Goal: Task Accomplishment & Management: Use online tool/utility

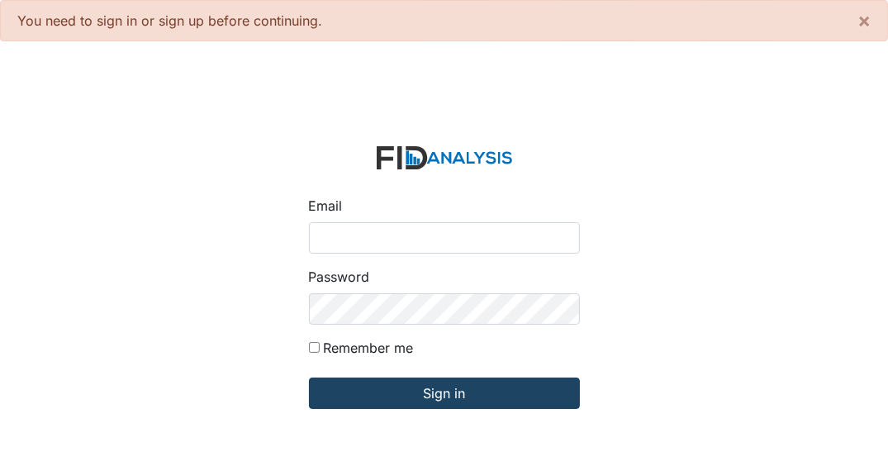
type input "[EMAIL_ADDRESS][DOMAIN_NAME]"
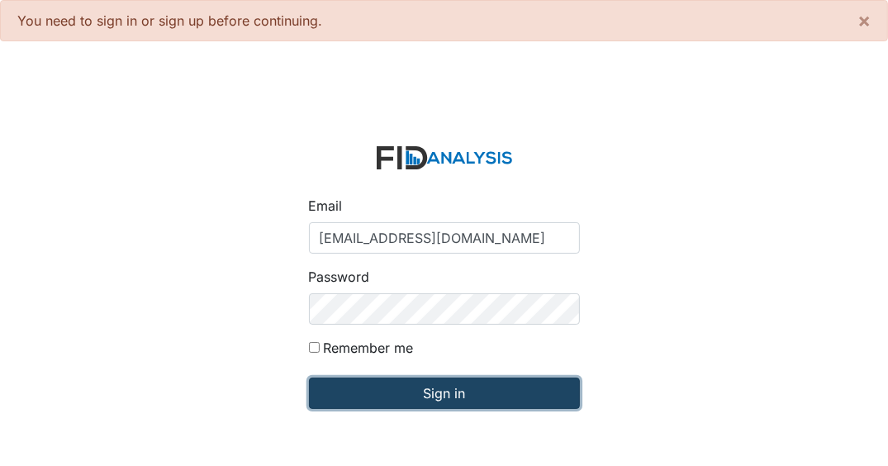
click at [378, 398] on input "Sign in" at bounding box center [444, 393] width 271 height 31
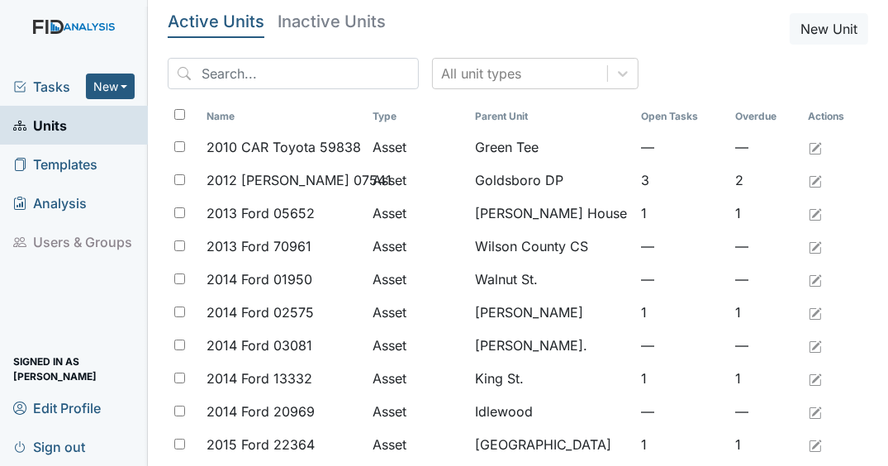
click at [66, 132] on span "Units" at bounding box center [40, 125] width 54 height 26
click at [55, 88] on span "Tasks" at bounding box center [49, 87] width 73 height 20
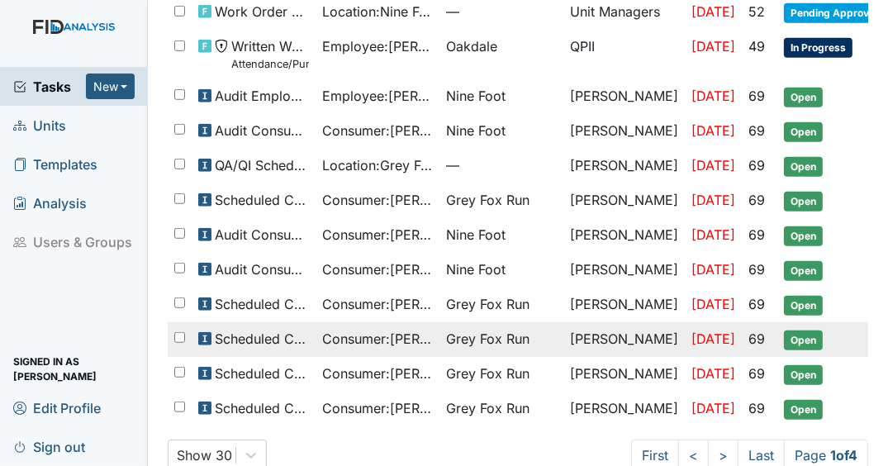
scroll to position [987, 0]
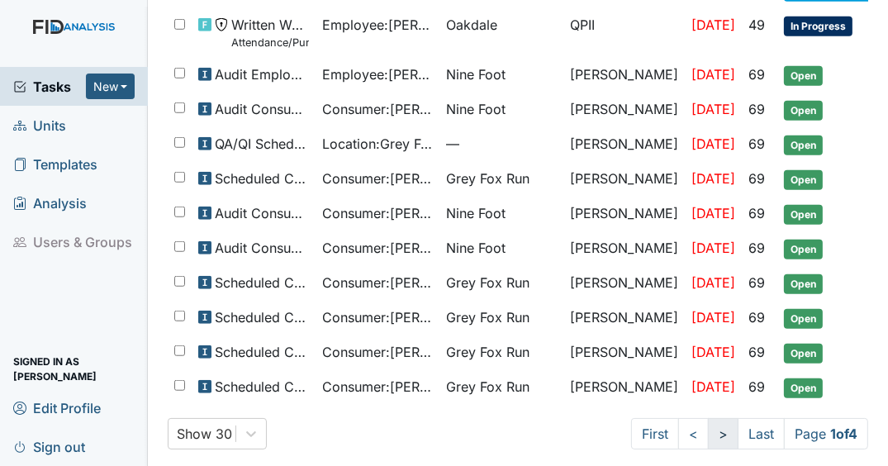
click at [710, 421] on link ">" at bounding box center [723, 433] width 31 height 31
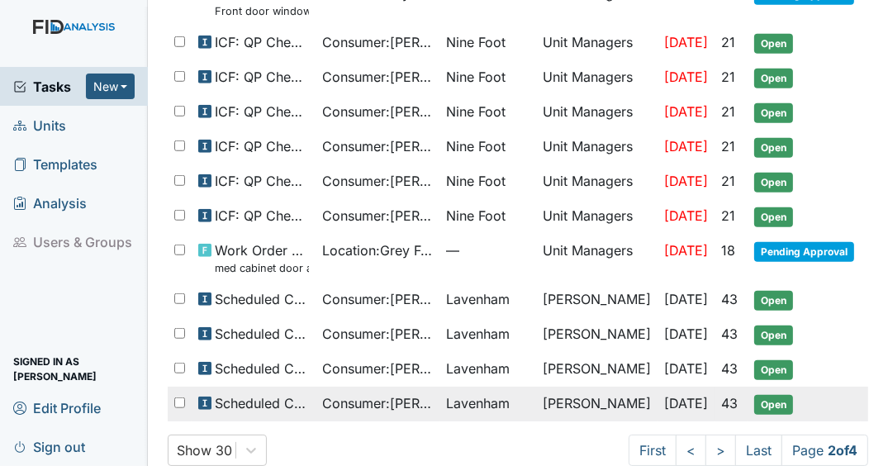
scroll to position [973, 0]
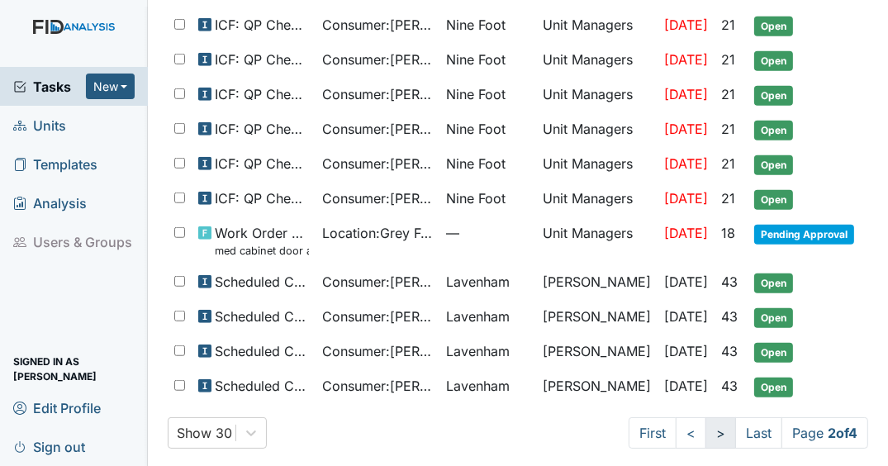
click at [707, 425] on link ">" at bounding box center [721, 432] width 31 height 31
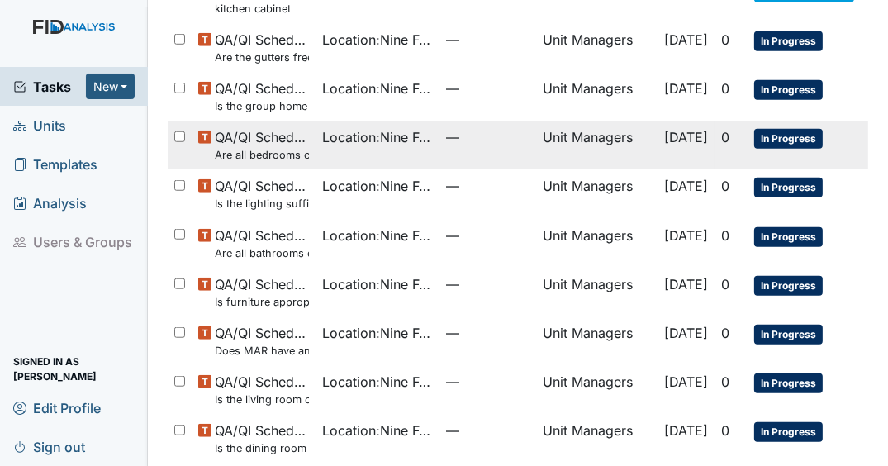
scroll to position [1147, 0]
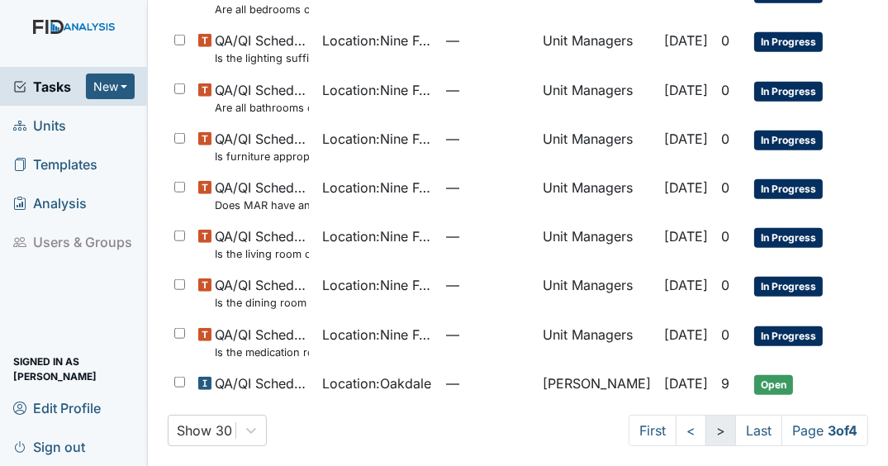
click at [706, 438] on link ">" at bounding box center [721, 430] width 31 height 31
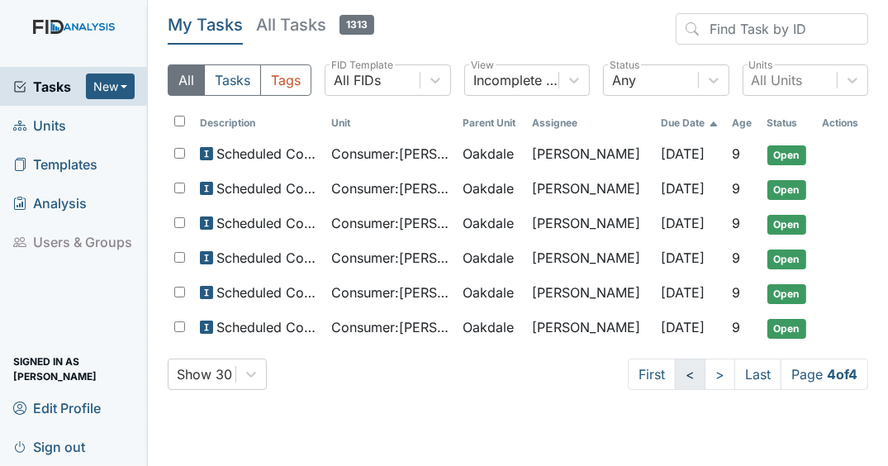
click at [690, 373] on link "<" at bounding box center [690, 374] width 31 height 31
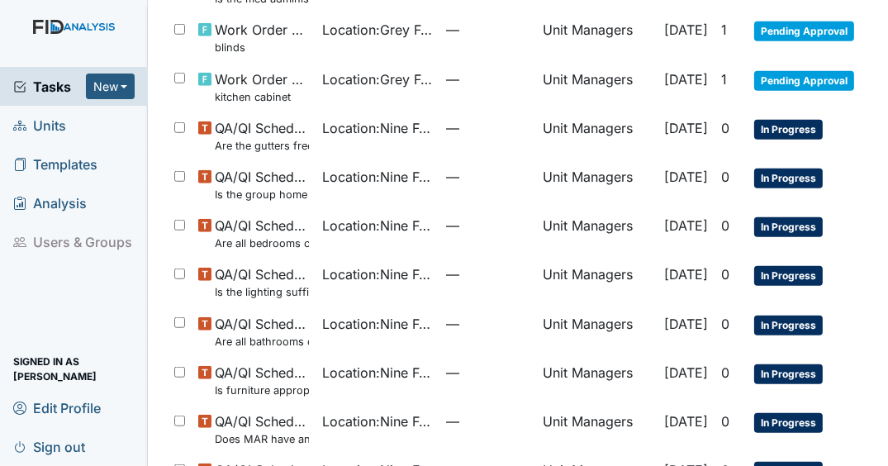
scroll to position [1124, 0]
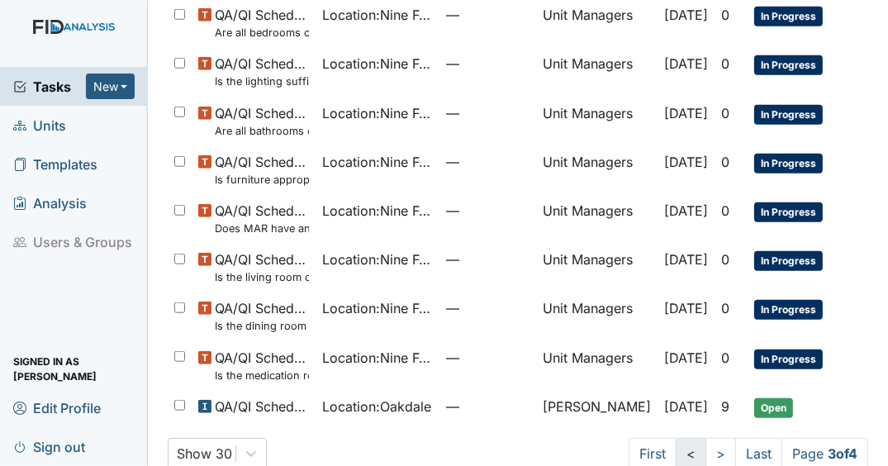
click at [677, 449] on link "<" at bounding box center [691, 453] width 31 height 31
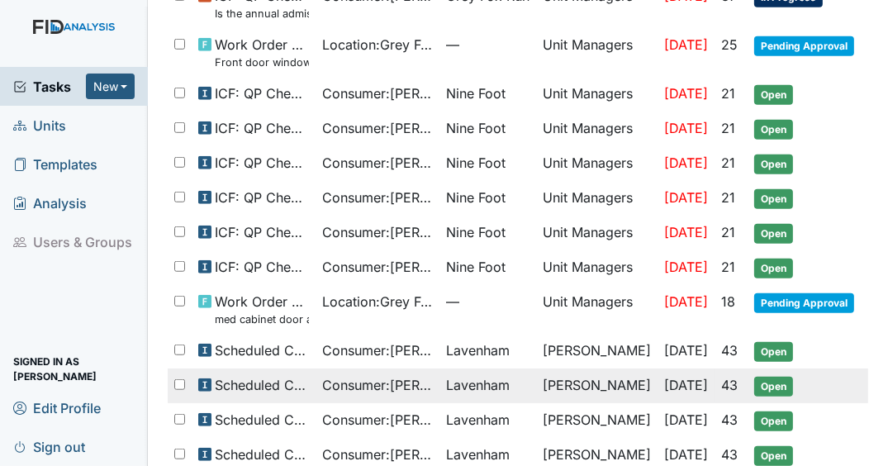
scroll to position [775, 0]
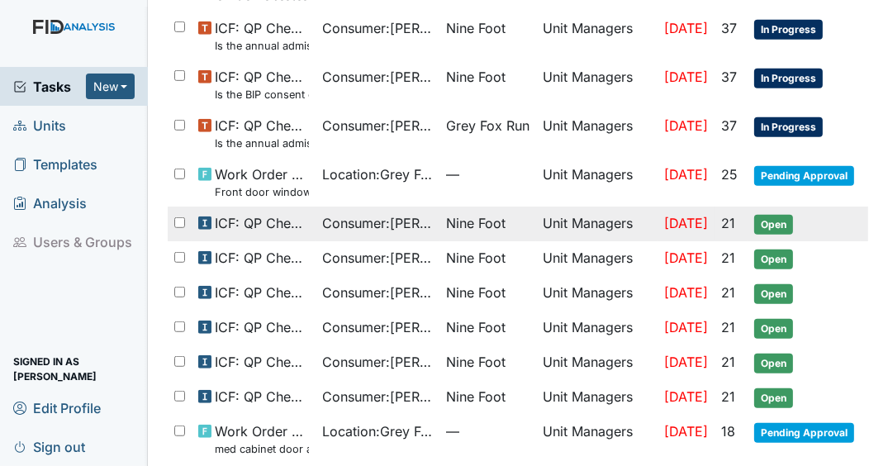
click at [449, 213] on span "Nine Foot" at bounding box center [475, 223] width 59 height 20
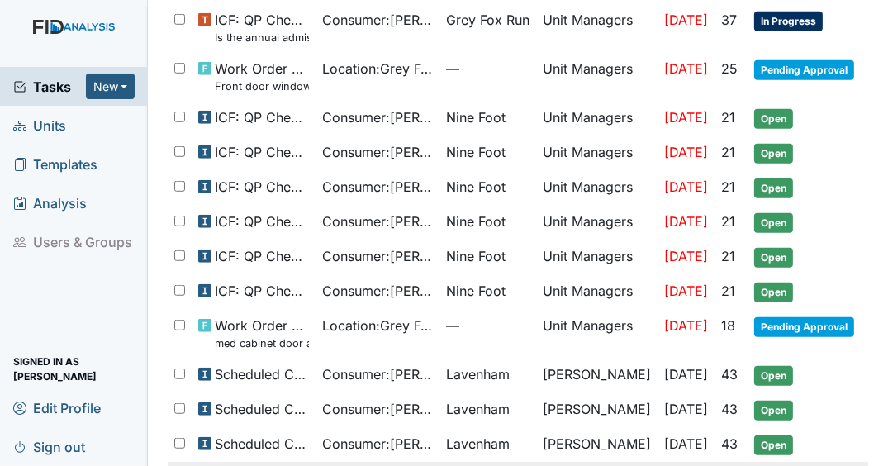
scroll to position [973, 0]
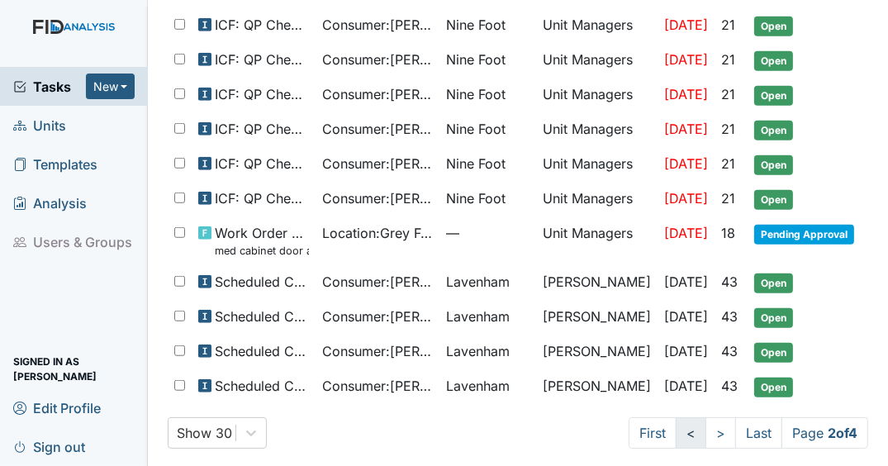
click at [677, 425] on link "<" at bounding box center [691, 432] width 31 height 31
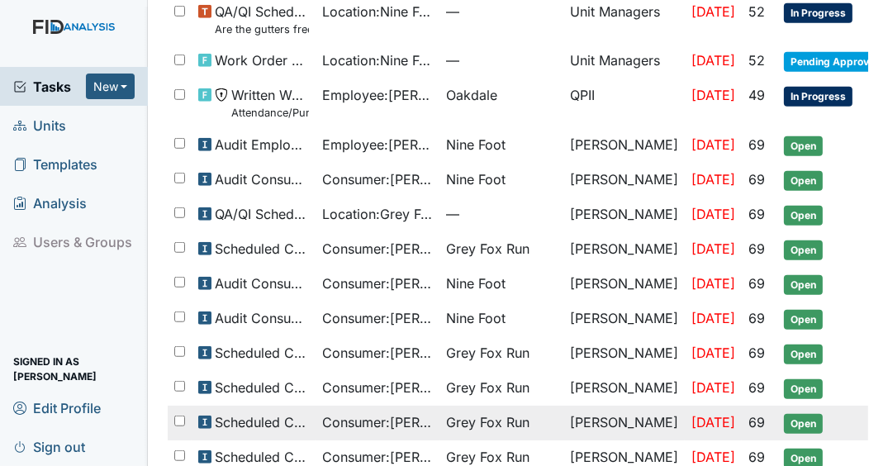
scroll to position [987, 0]
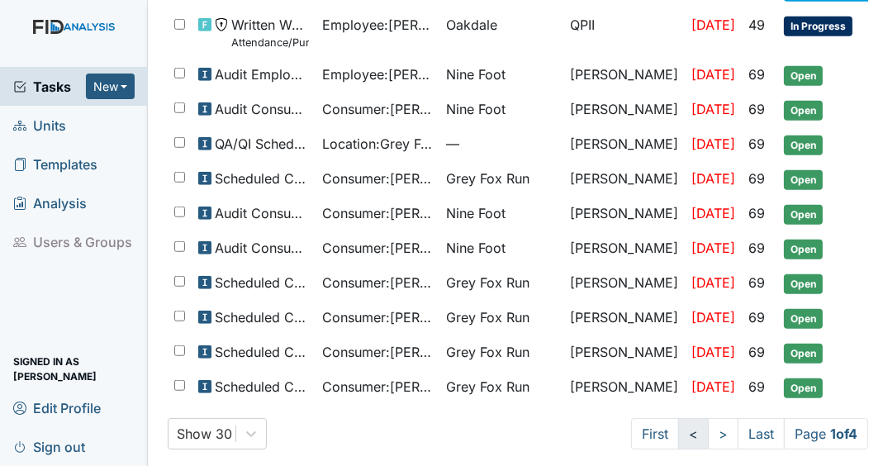
click at [678, 431] on link "<" at bounding box center [693, 433] width 31 height 31
click at [705, 432] on link ">" at bounding box center [720, 433] width 31 height 31
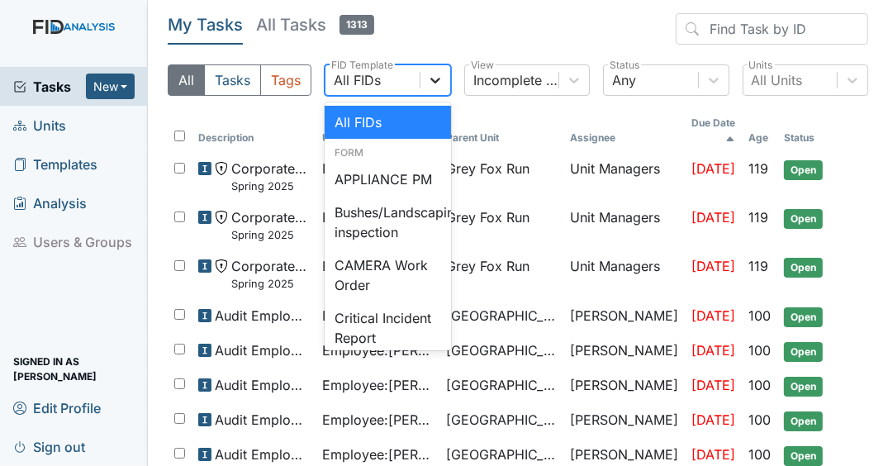
click at [427, 82] on icon at bounding box center [435, 80] width 17 height 17
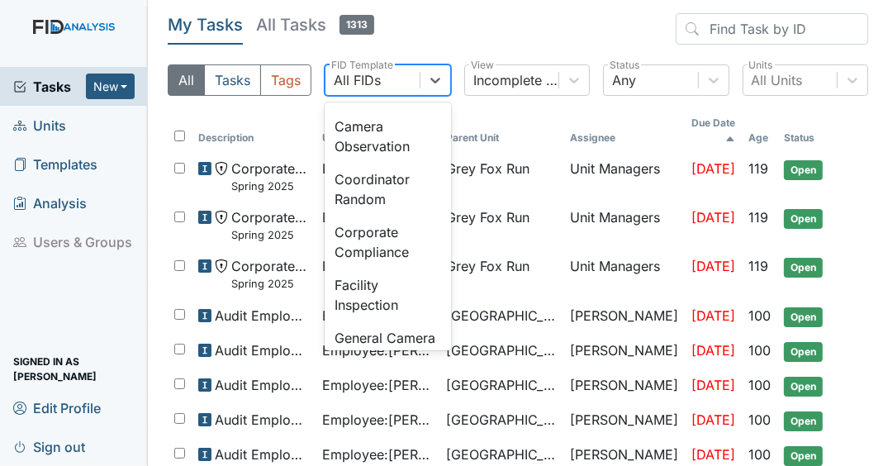
scroll to position [1256, 0]
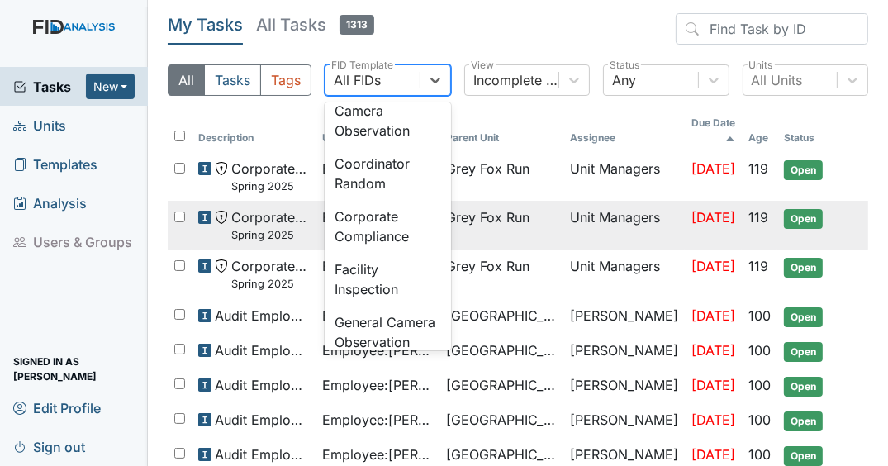
click at [387, 94] on div "Audit Employees" at bounding box center [388, 77] width 126 height 33
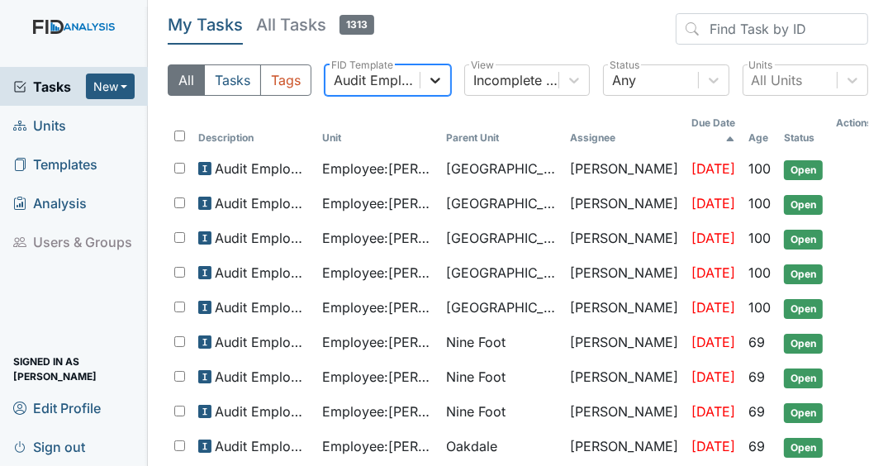
click at [436, 81] on icon at bounding box center [435, 80] width 17 height 17
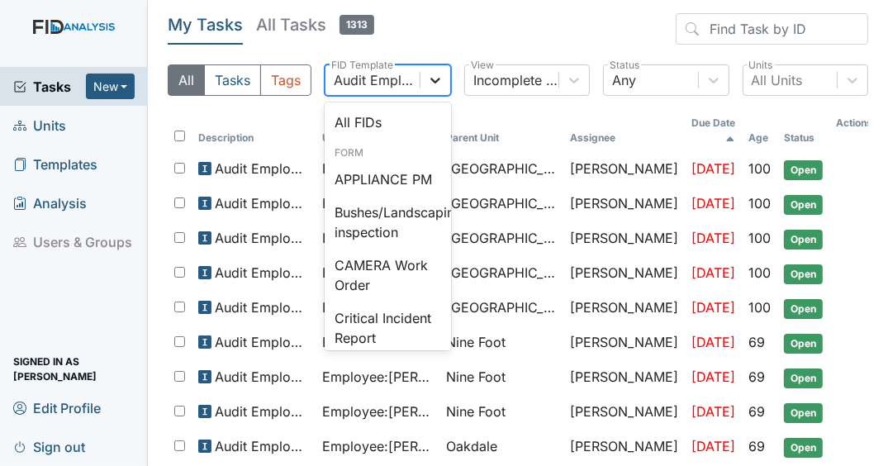
scroll to position [1136, 0]
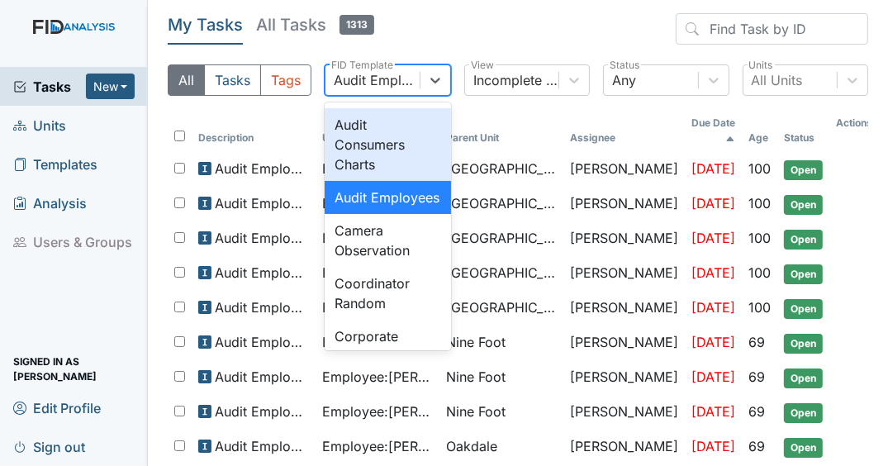
click at [392, 181] on div "Audit Consumers Charts" at bounding box center [388, 144] width 126 height 73
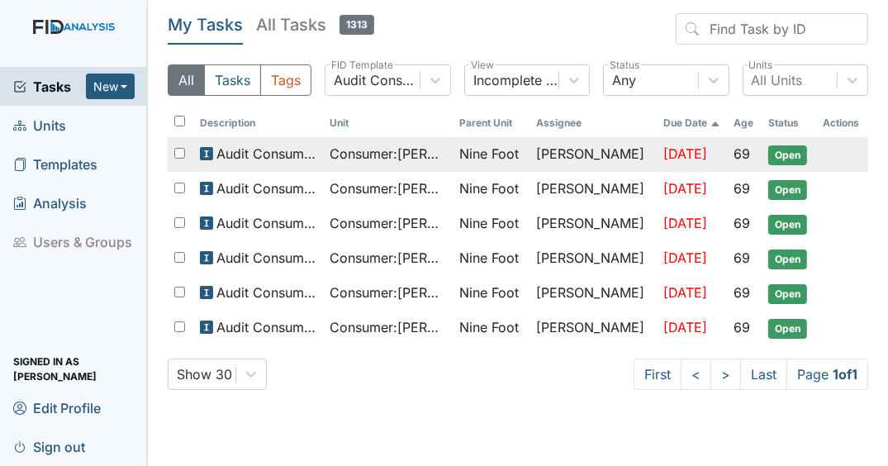
click at [663, 157] on span "[DATE]" at bounding box center [685, 153] width 44 height 17
